Goal: Find specific page/section

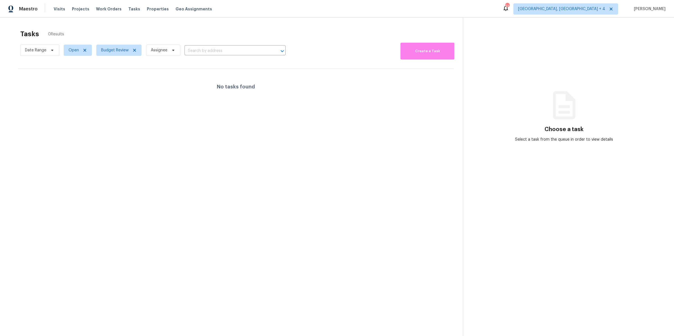
click at [395, 78] on div "No tasks found" at bounding box center [236, 87] width 436 height 36
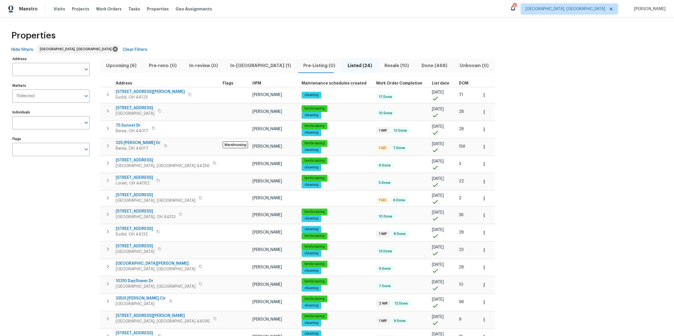
click at [477, 42] on div "Properties" at bounding box center [337, 36] width 656 height 18
